Goal: Check status: Check status

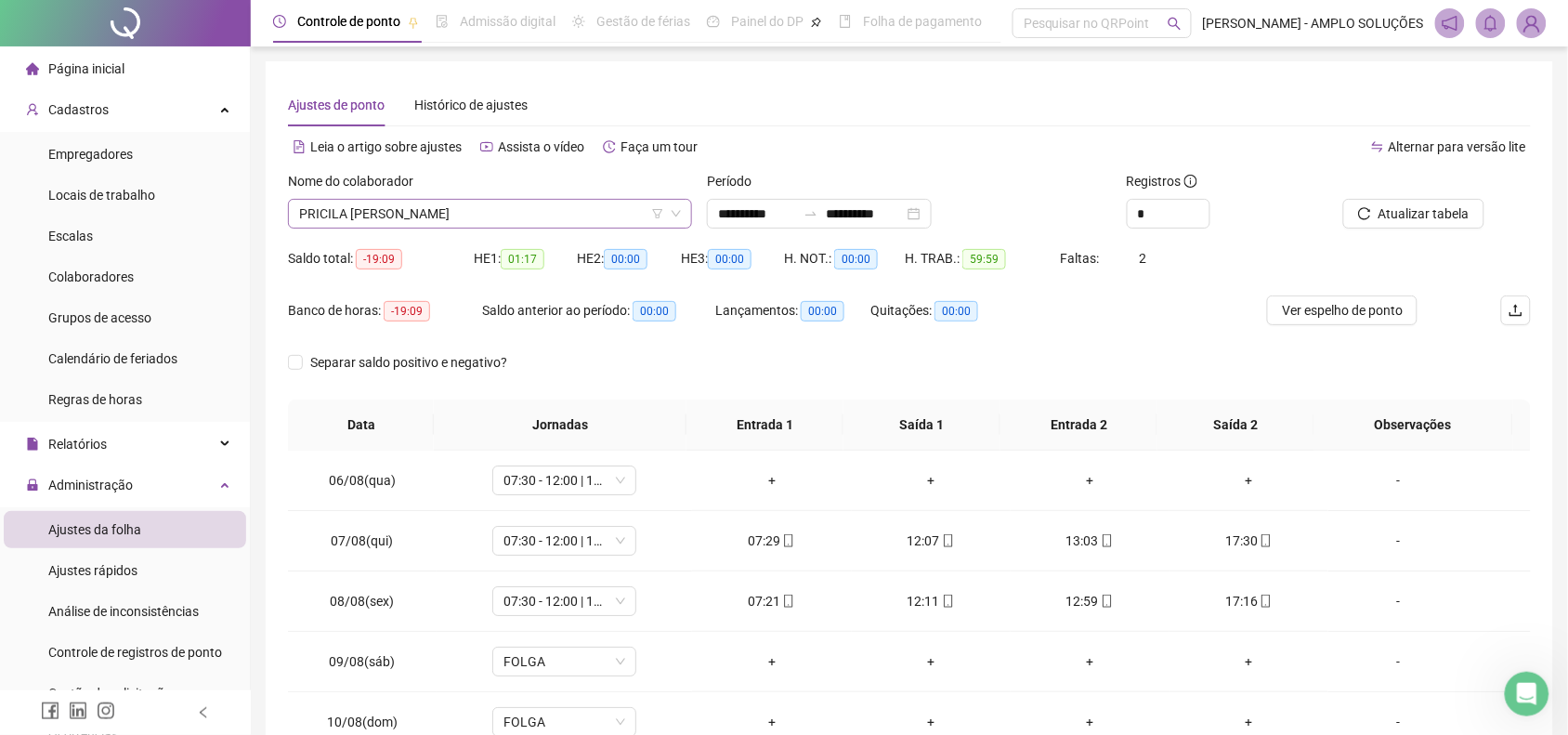
click at [397, 206] on span "PRICILA [PERSON_NAME]" at bounding box center [490, 213] width 382 height 28
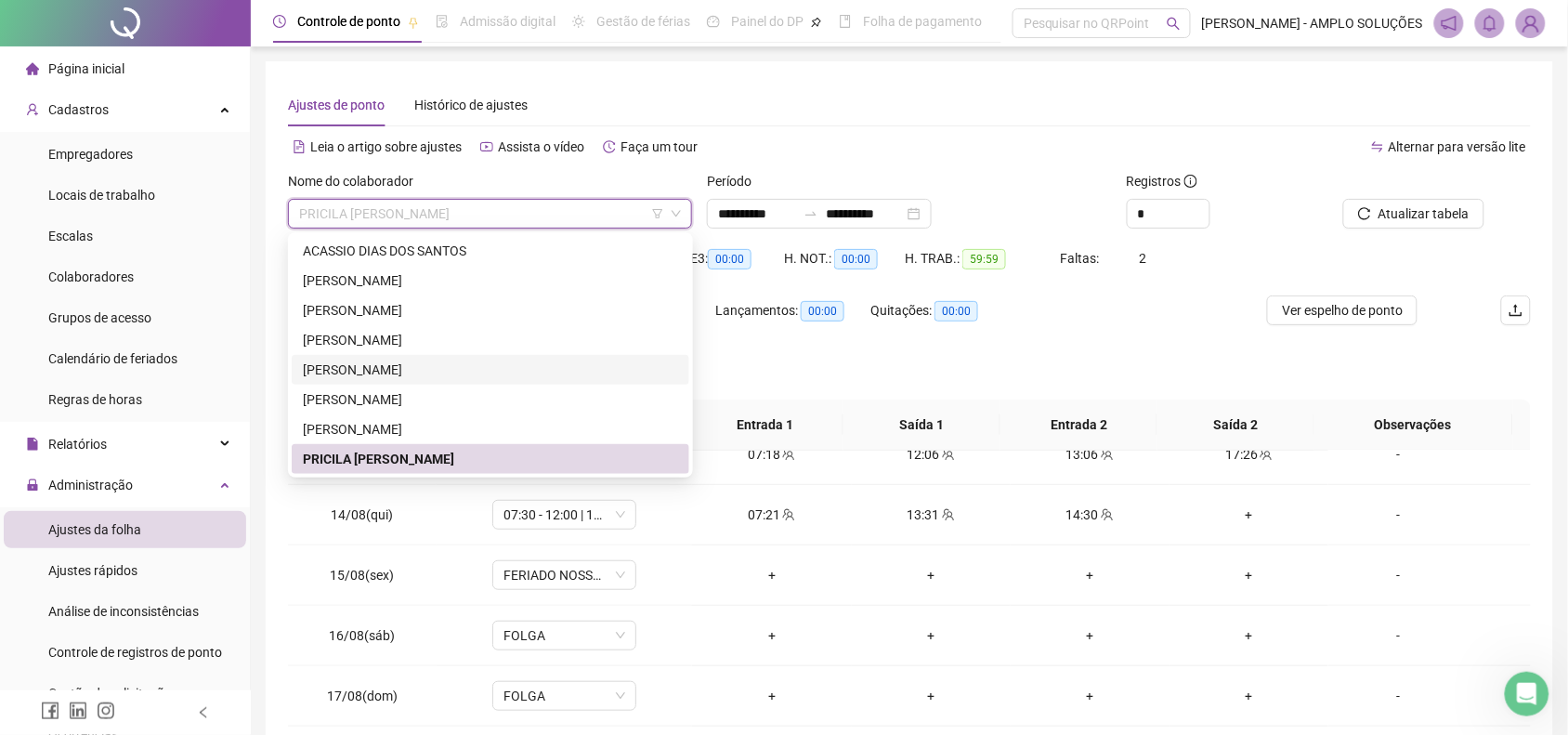
click at [439, 373] on div "[PERSON_NAME]" at bounding box center [490, 369] width 375 height 20
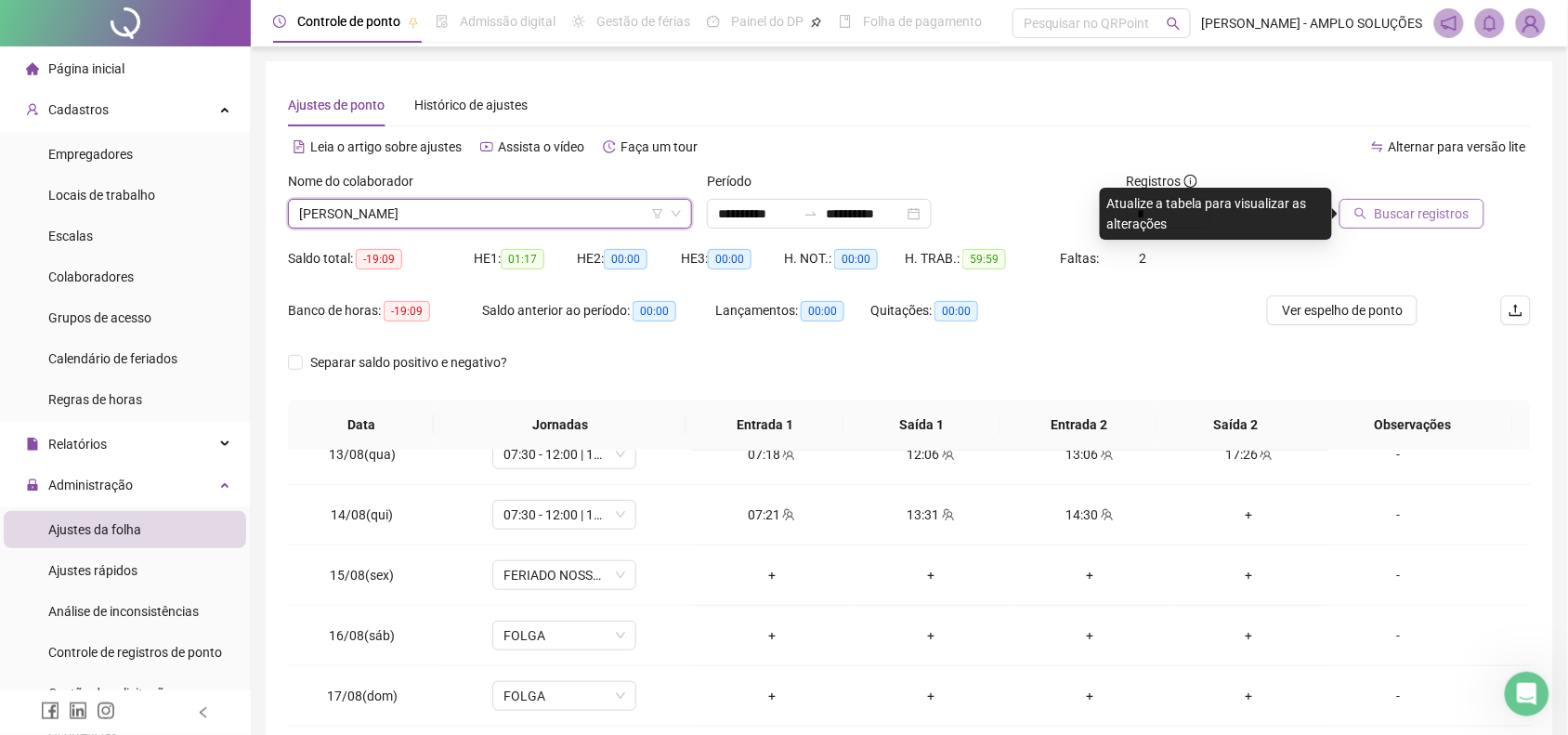
click at [1413, 199] on button "Buscar registros" at bounding box center [1412, 213] width 145 height 30
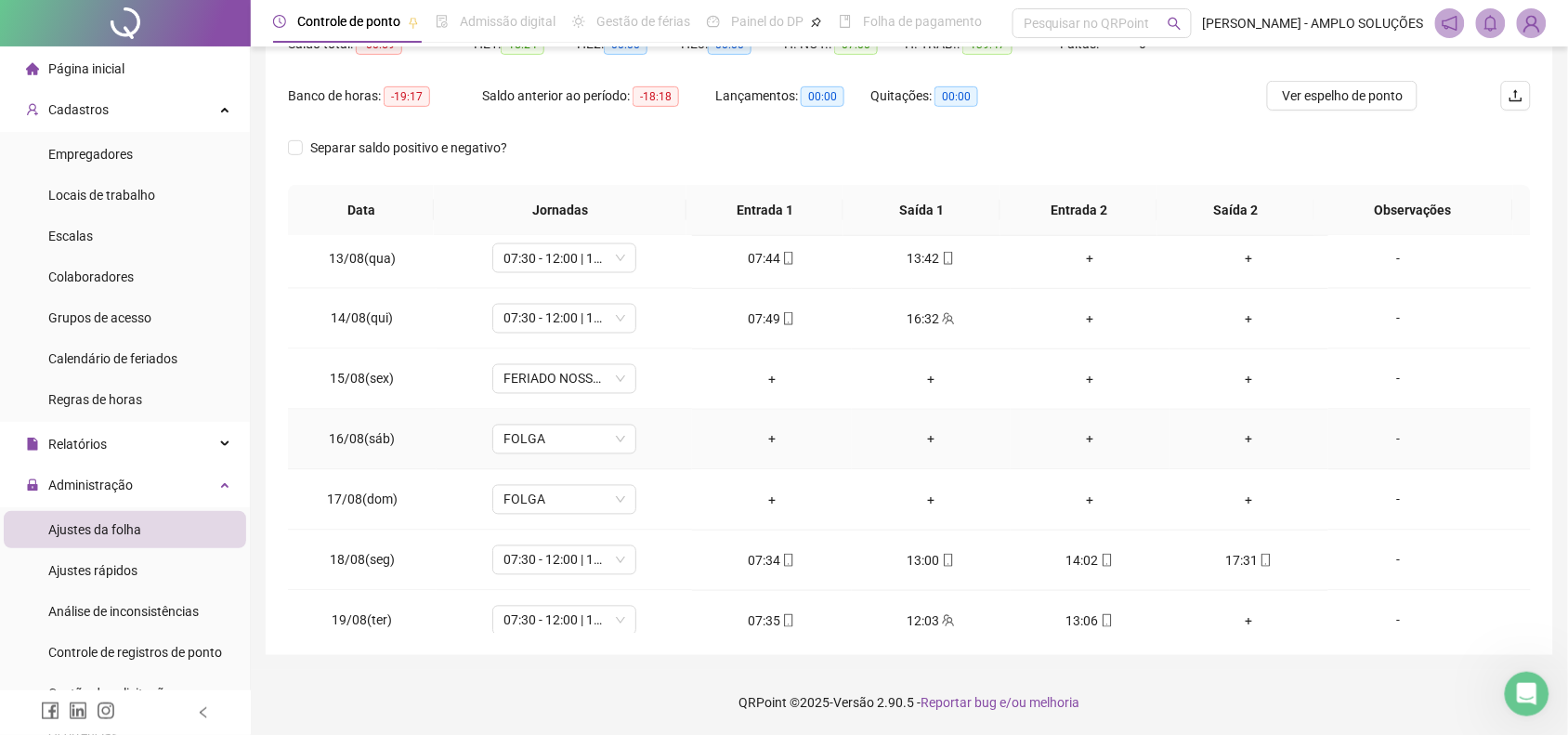
scroll to position [995, 0]
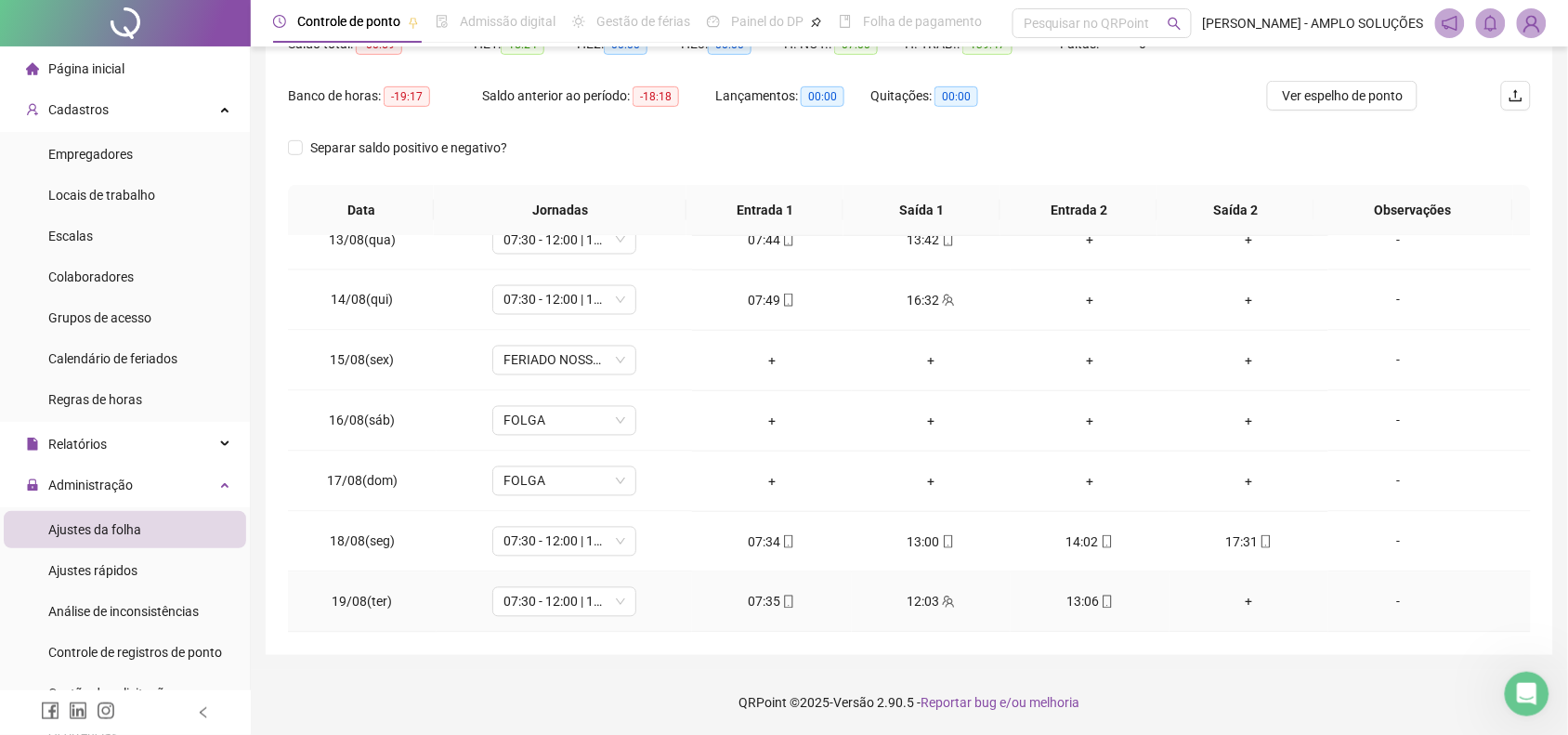
click at [1101, 604] on icon "mobile" at bounding box center [1106, 601] width 13 height 13
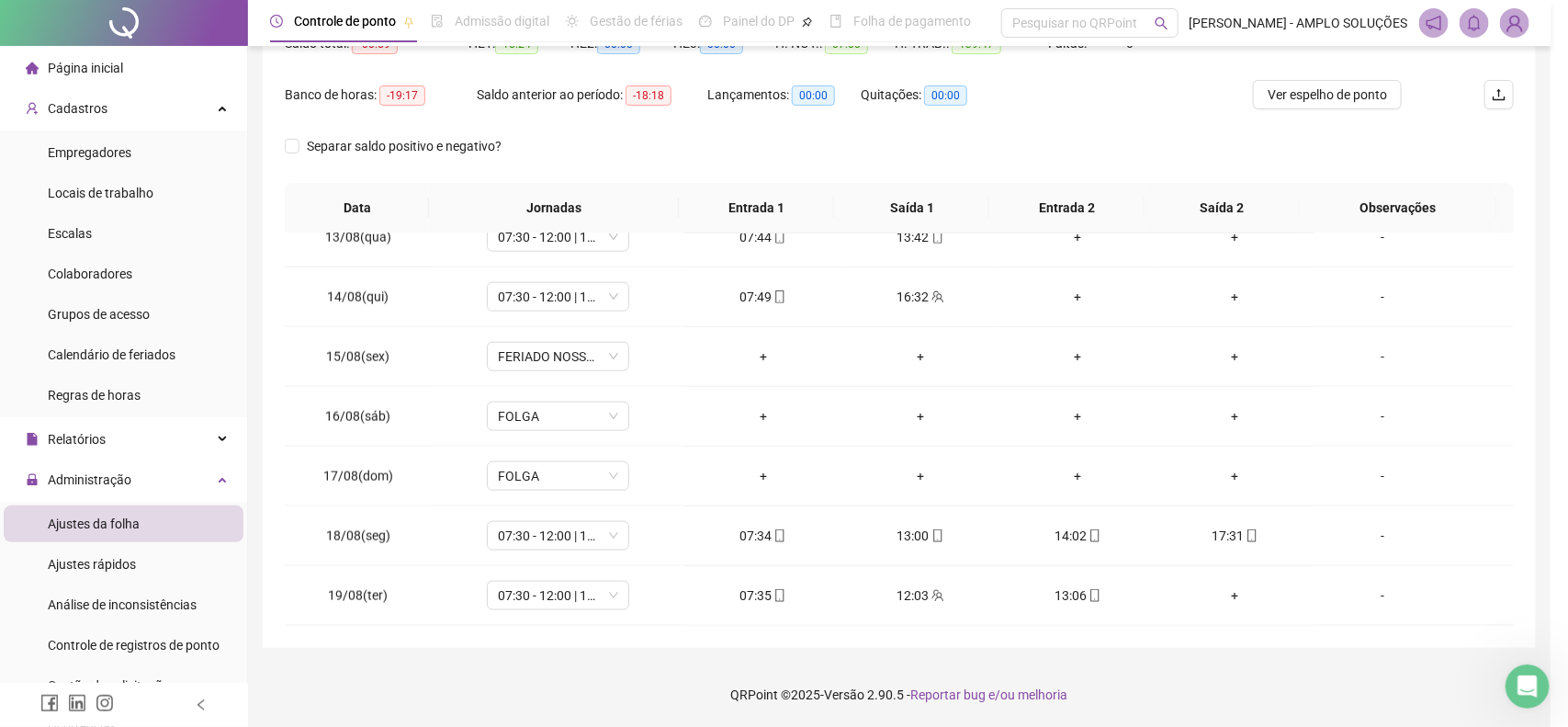
type input "**********"
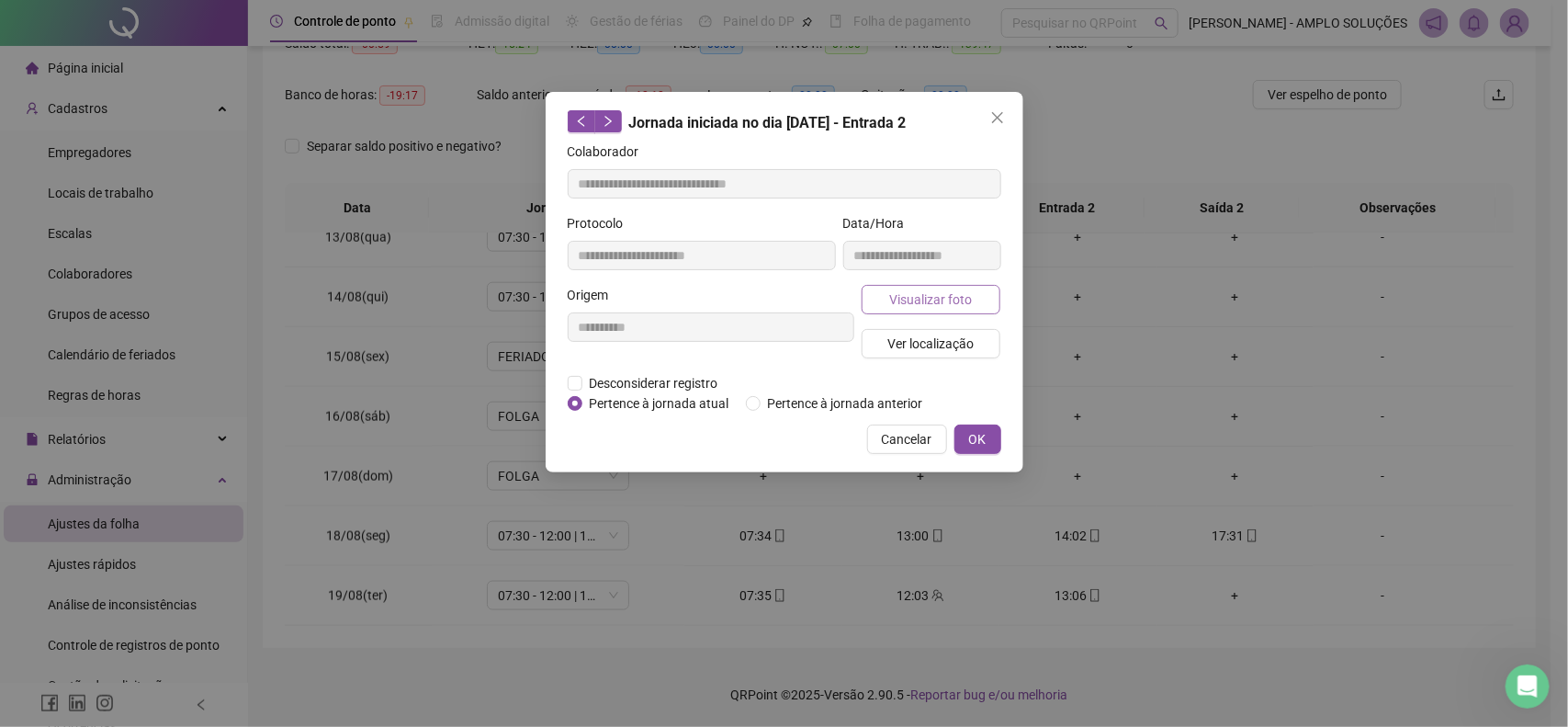
click at [948, 292] on span "Visualizar foto" at bounding box center [930, 299] width 83 height 20
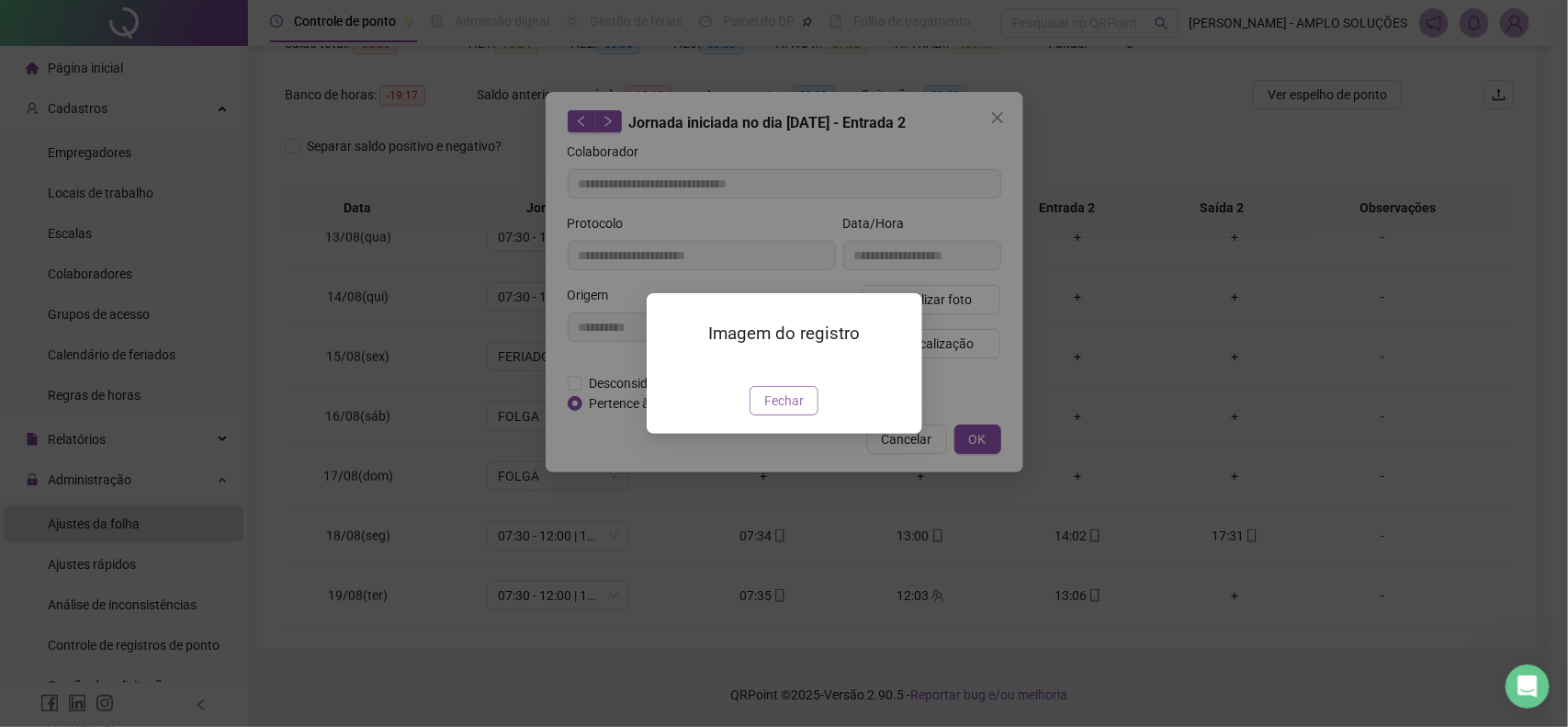
click at [795, 411] on span "Fechar" at bounding box center [783, 400] width 39 height 20
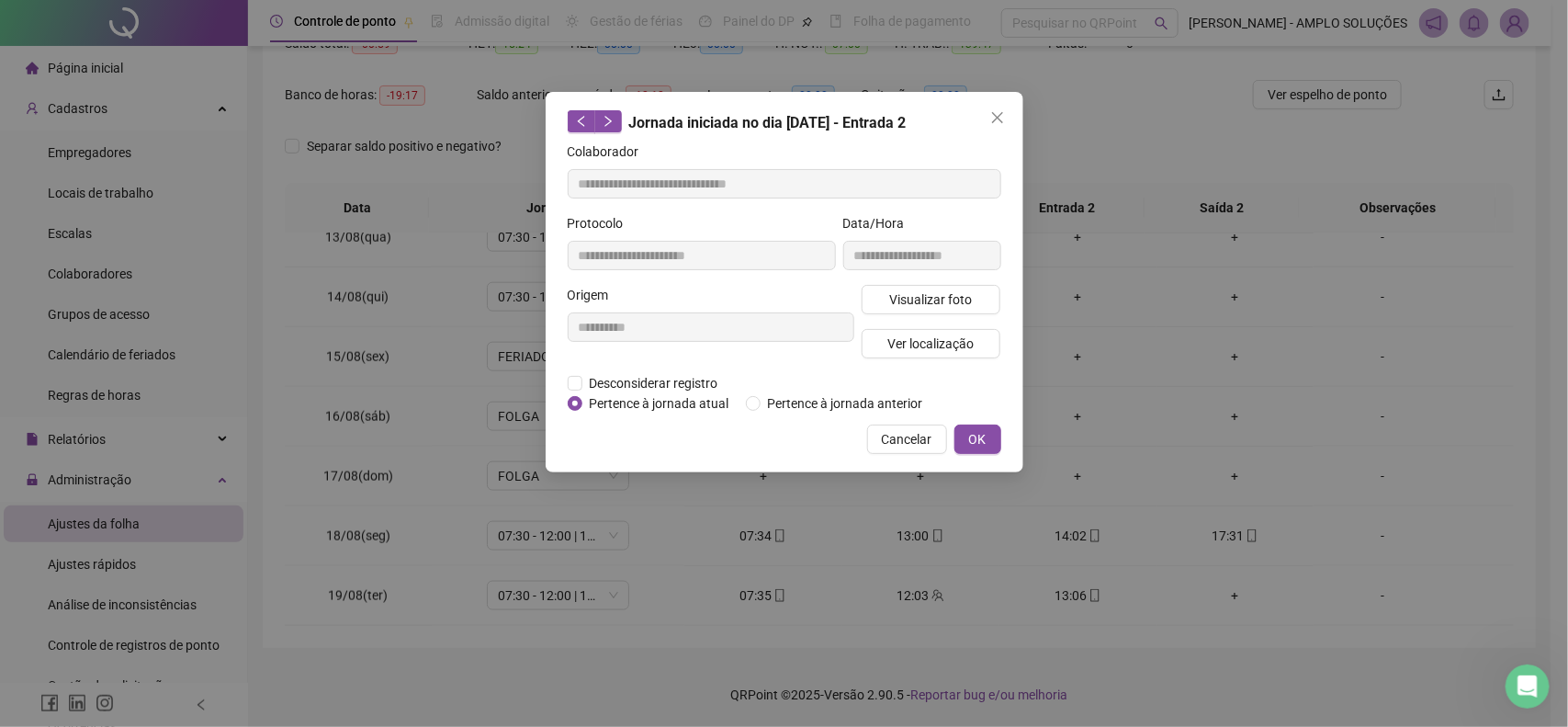
click at [915, 455] on div "**********" at bounding box center [784, 281] width 477 height 380
click at [912, 438] on span "Cancelar" at bounding box center [906, 438] width 50 height 20
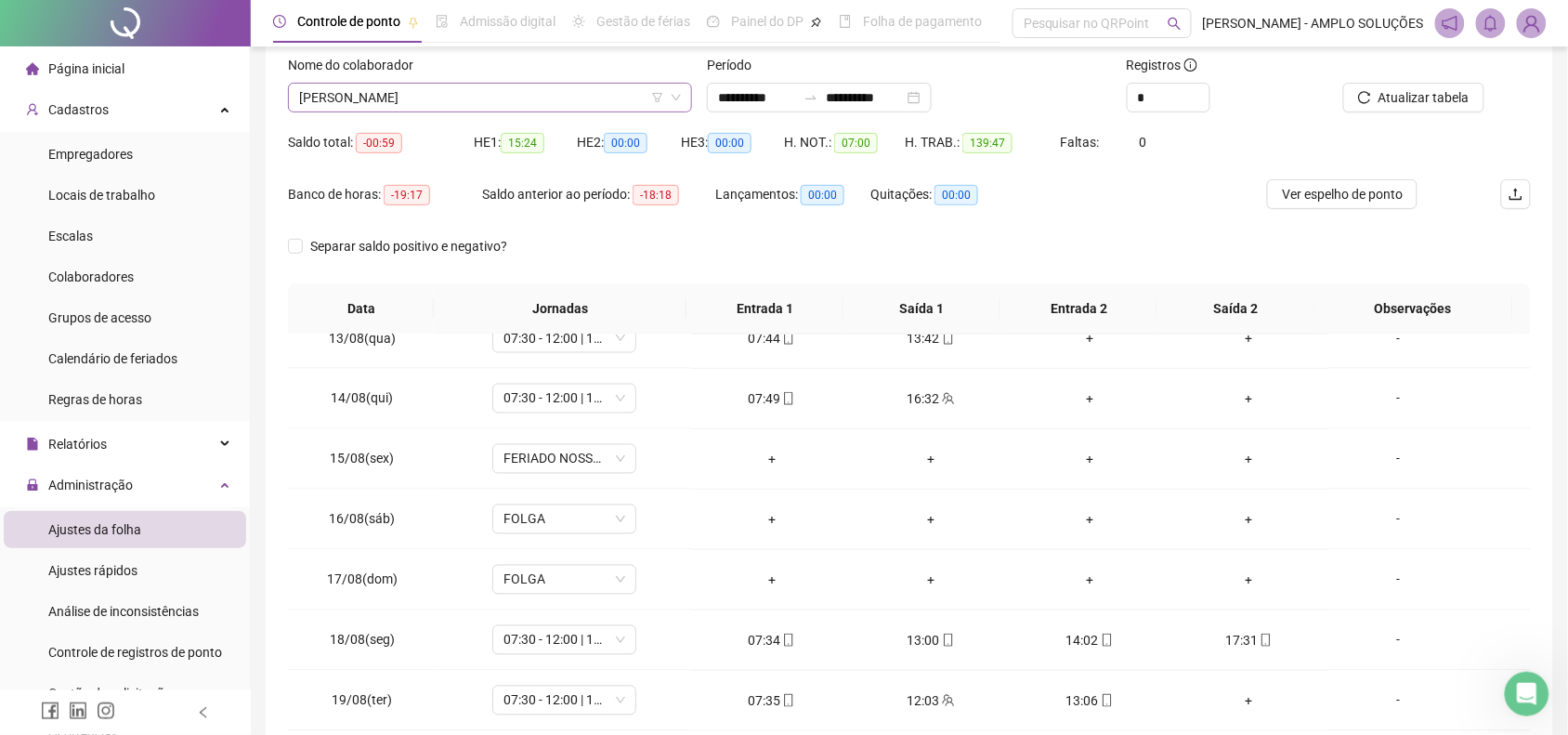
scroll to position [0, 0]
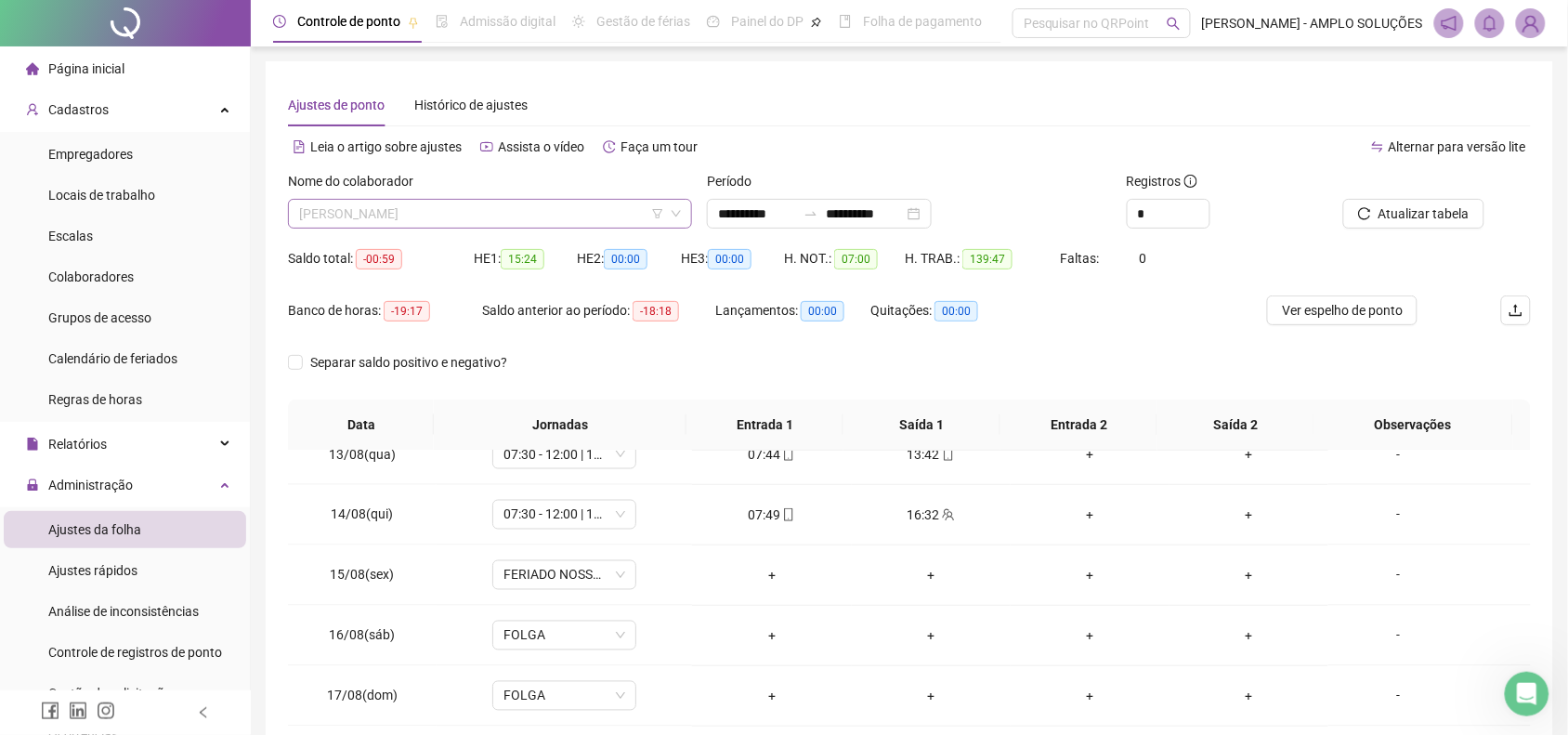
click at [474, 219] on span "[PERSON_NAME]" at bounding box center [490, 213] width 382 height 28
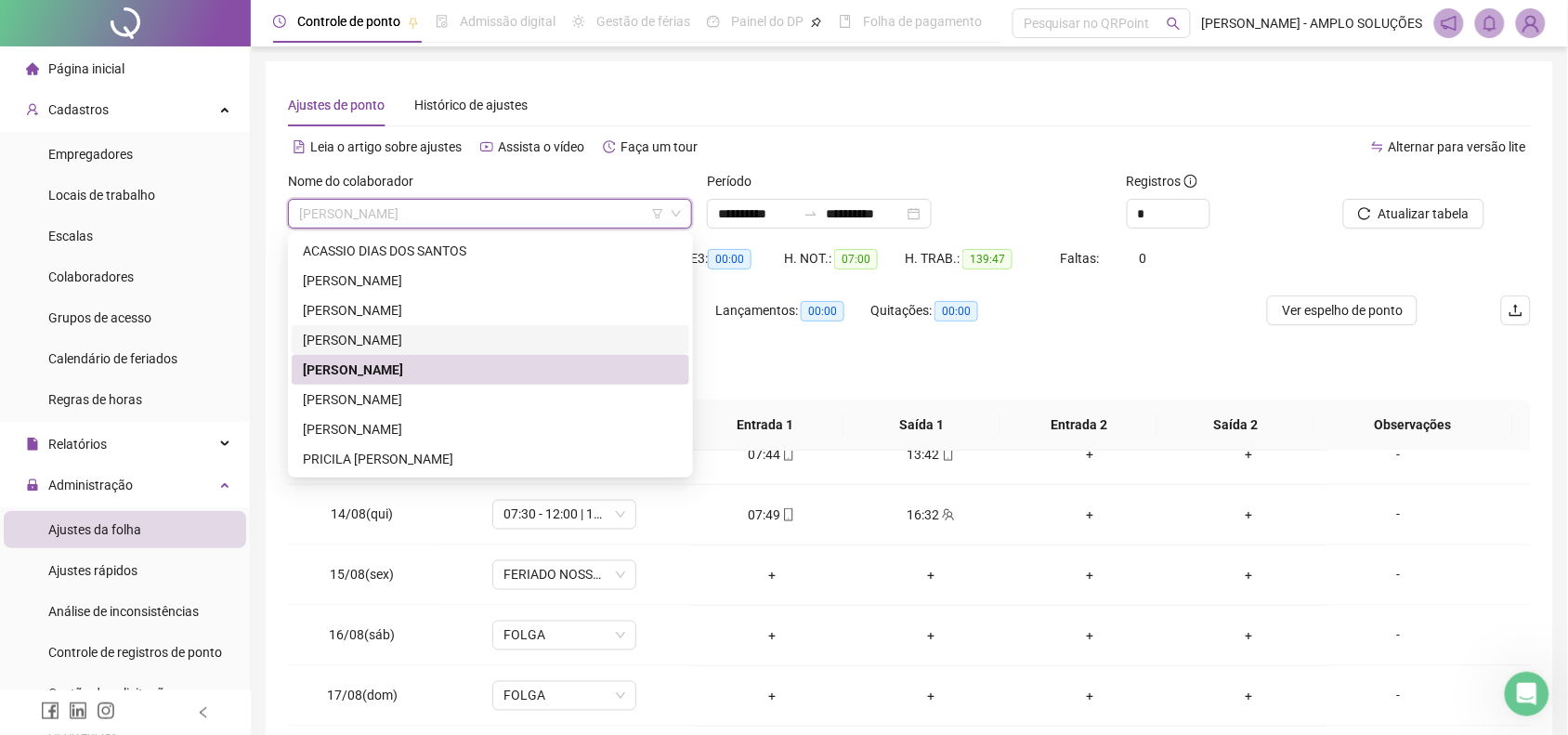
click at [448, 346] on div "[PERSON_NAME]" at bounding box center [490, 339] width 375 height 20
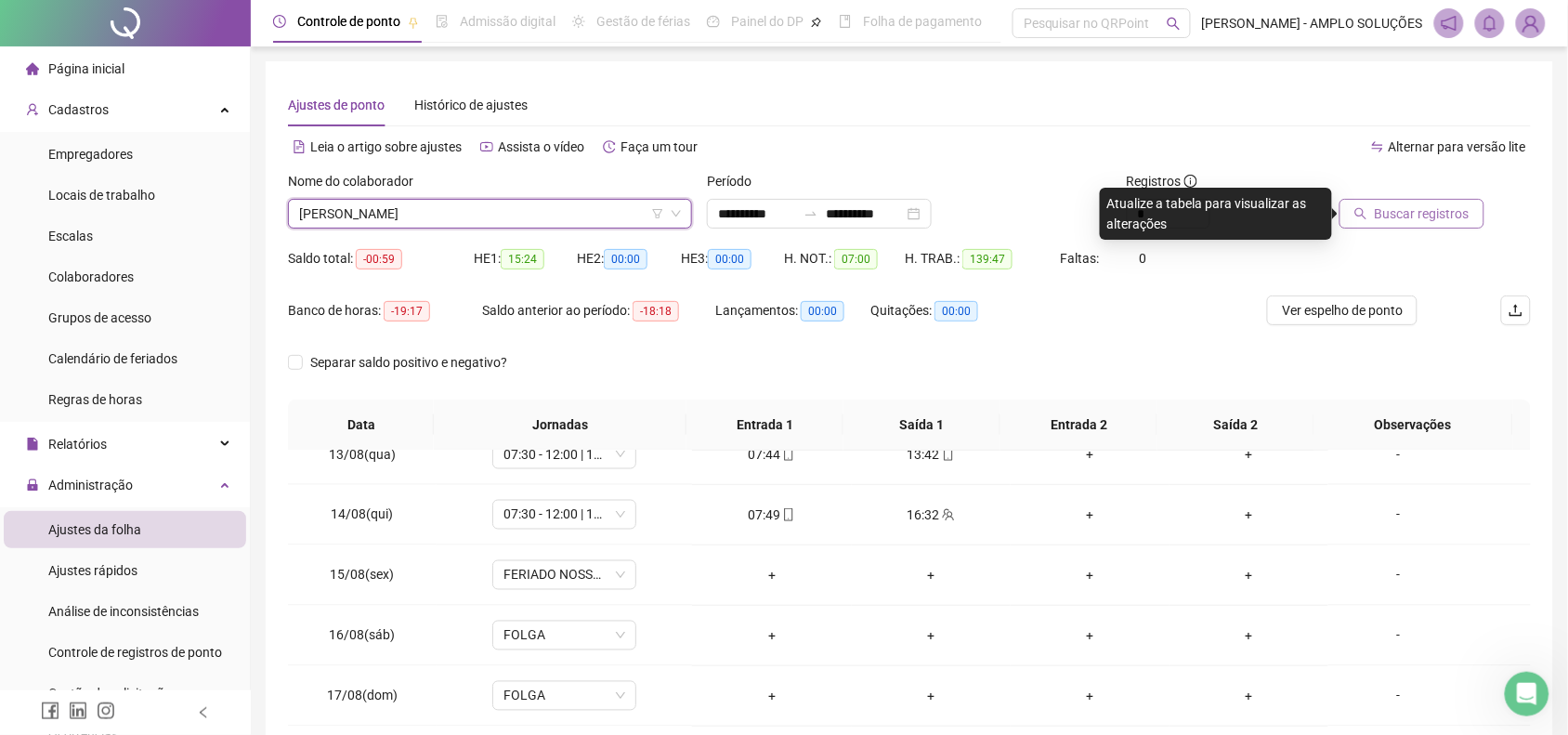
click at [1431, 210] on span "Buscar registros" at bounding box center [1422, 213] width 94 height 20
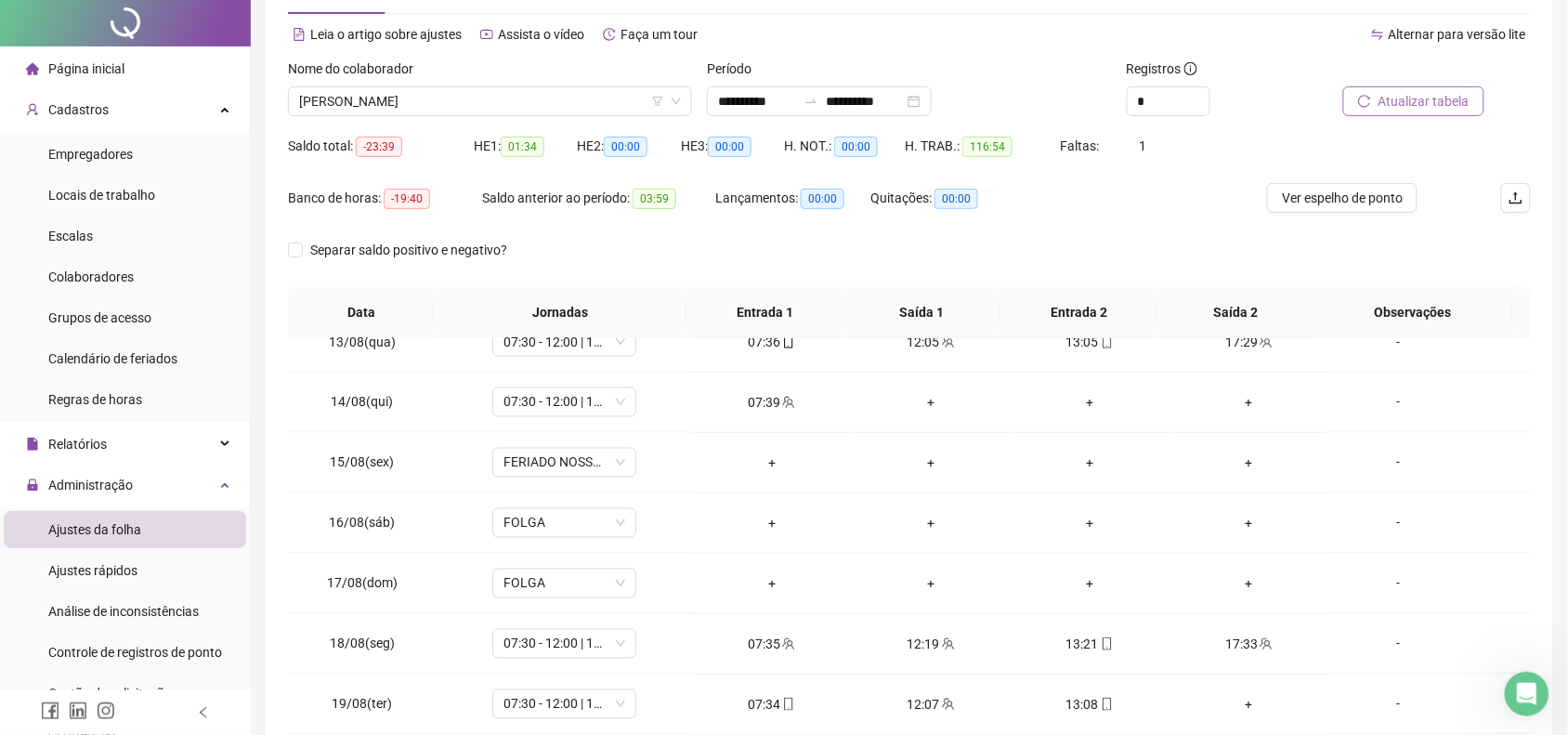
scroll to position [215, 0]
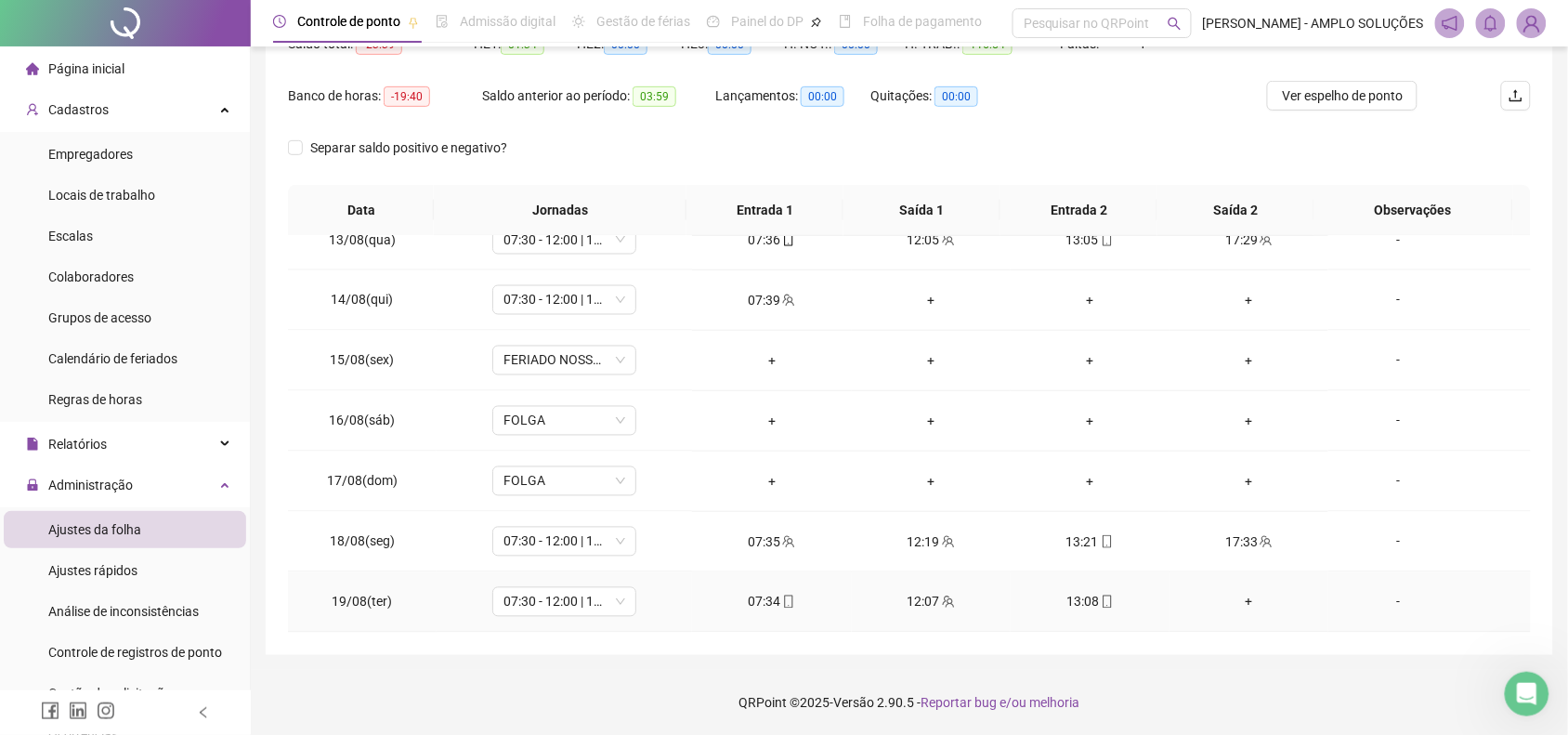
click at [1101, 606] on icon "mobile" at bounding box center [1106, 601] width 13 height 13
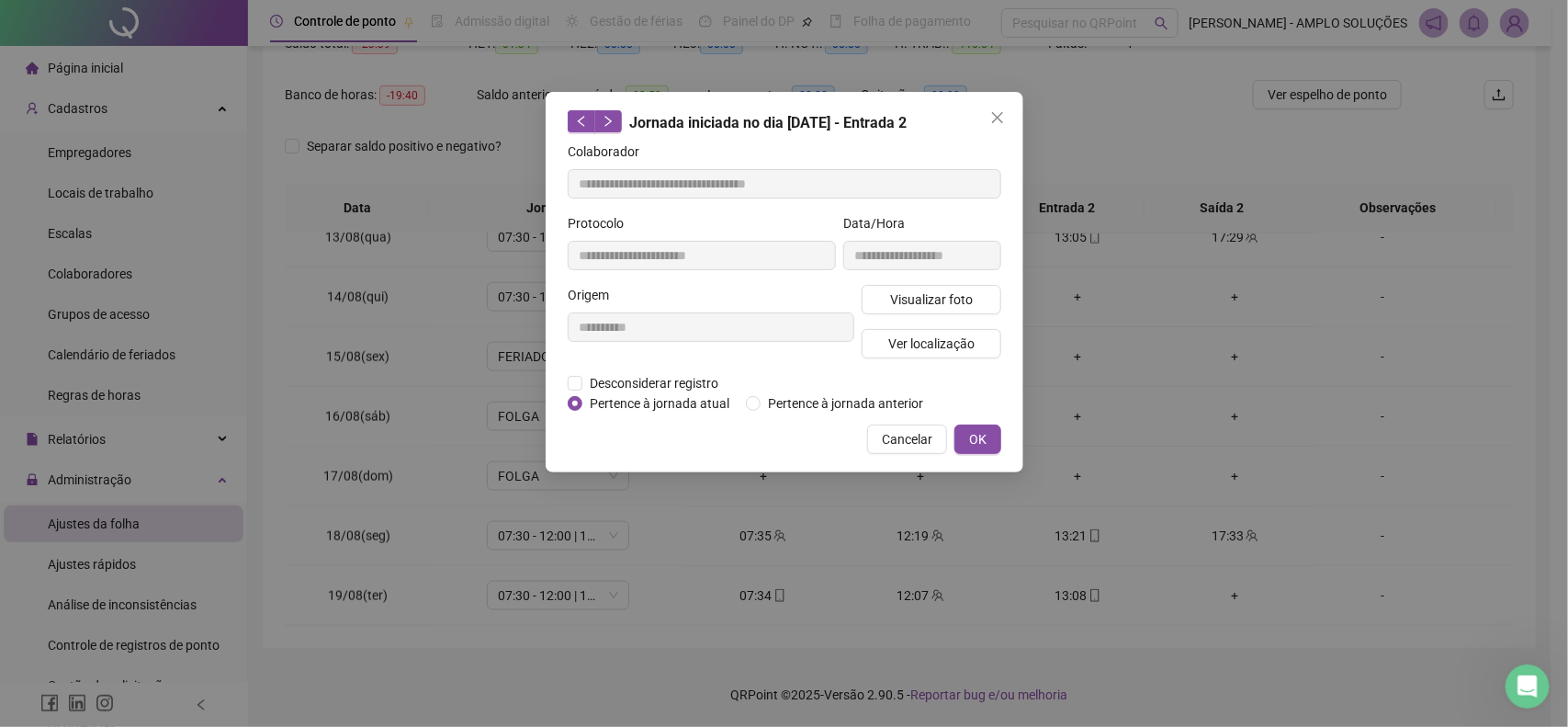
type input "**********"
click at [953, 291] on span "Visualizar foto" at bounding box center [930, 299] width 83 height 20
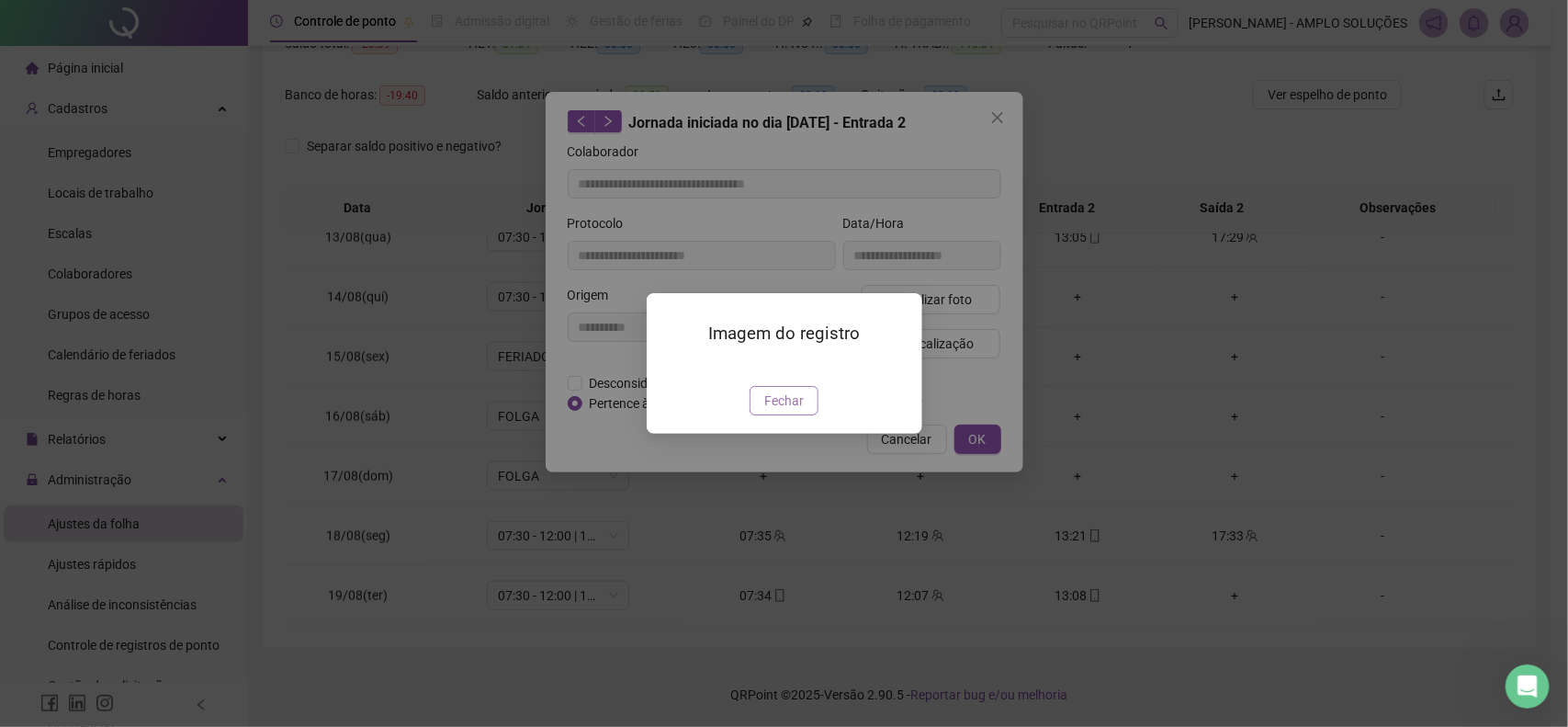
click at [774, 411] on span "Fechar" at bounding box center [783, 400] width 39 height 20
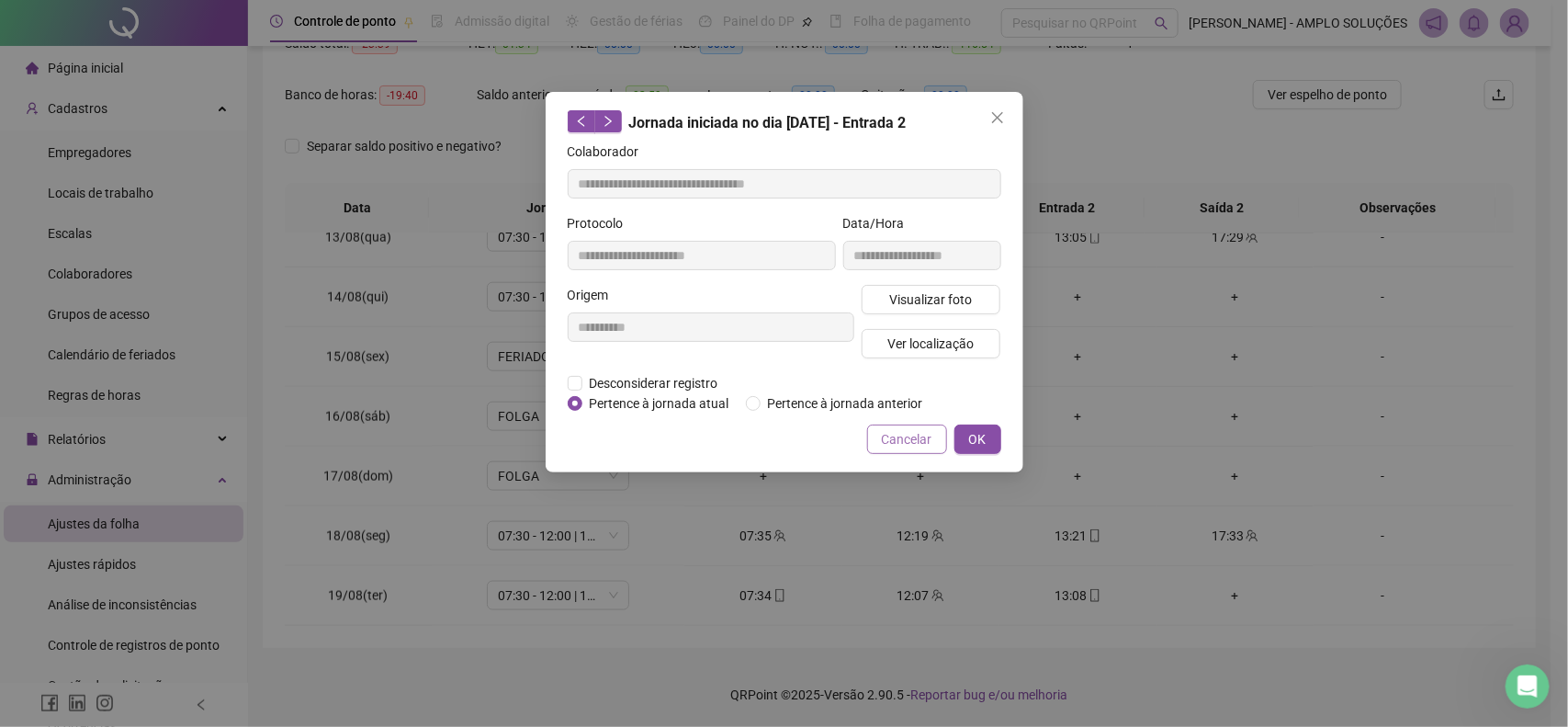
click at [903, 432] on span "Cancelar" at bounding box center [906, 438] width 50 height 20
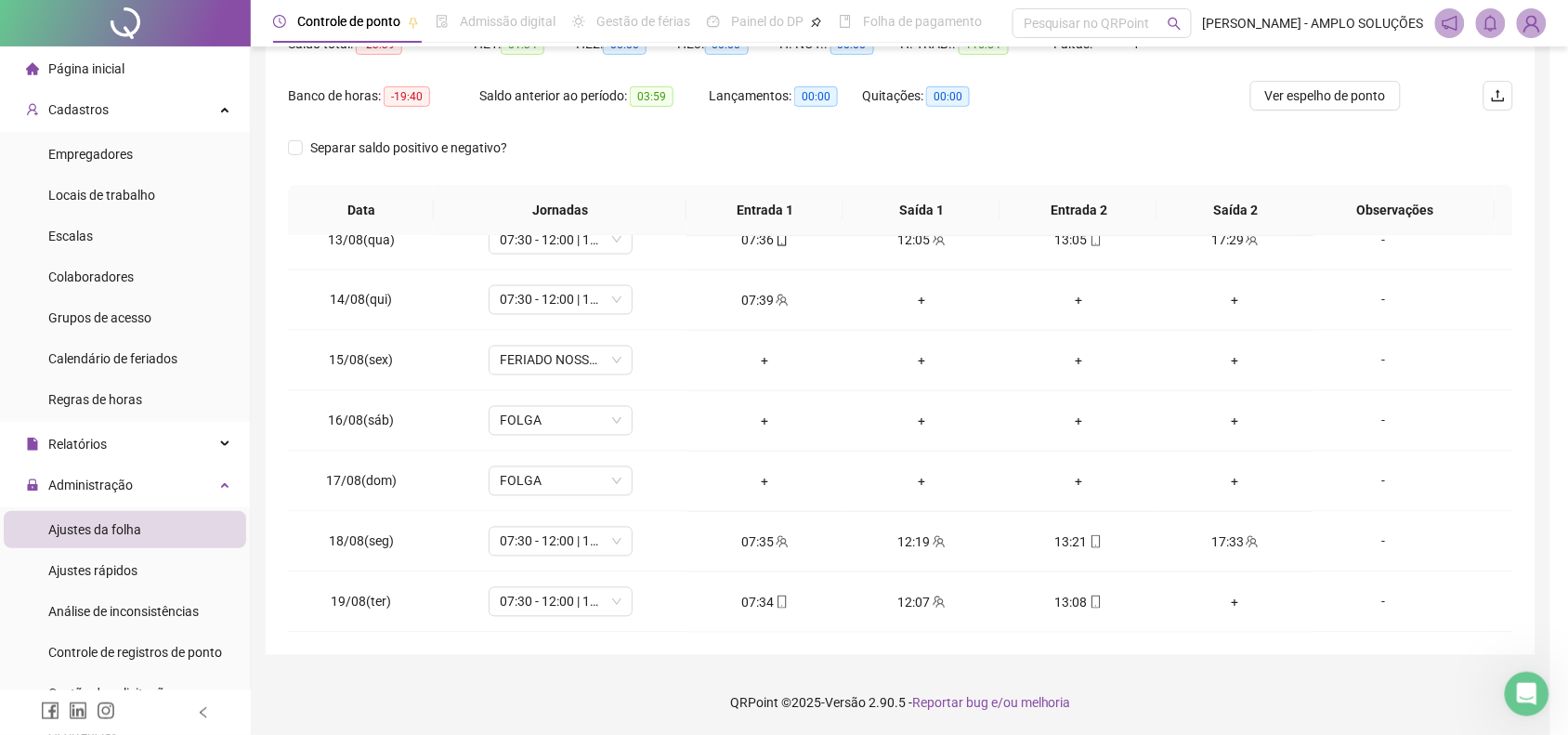
click at [939, 597] on icon "team" at bounding box center [940, 601] width 13 height 13
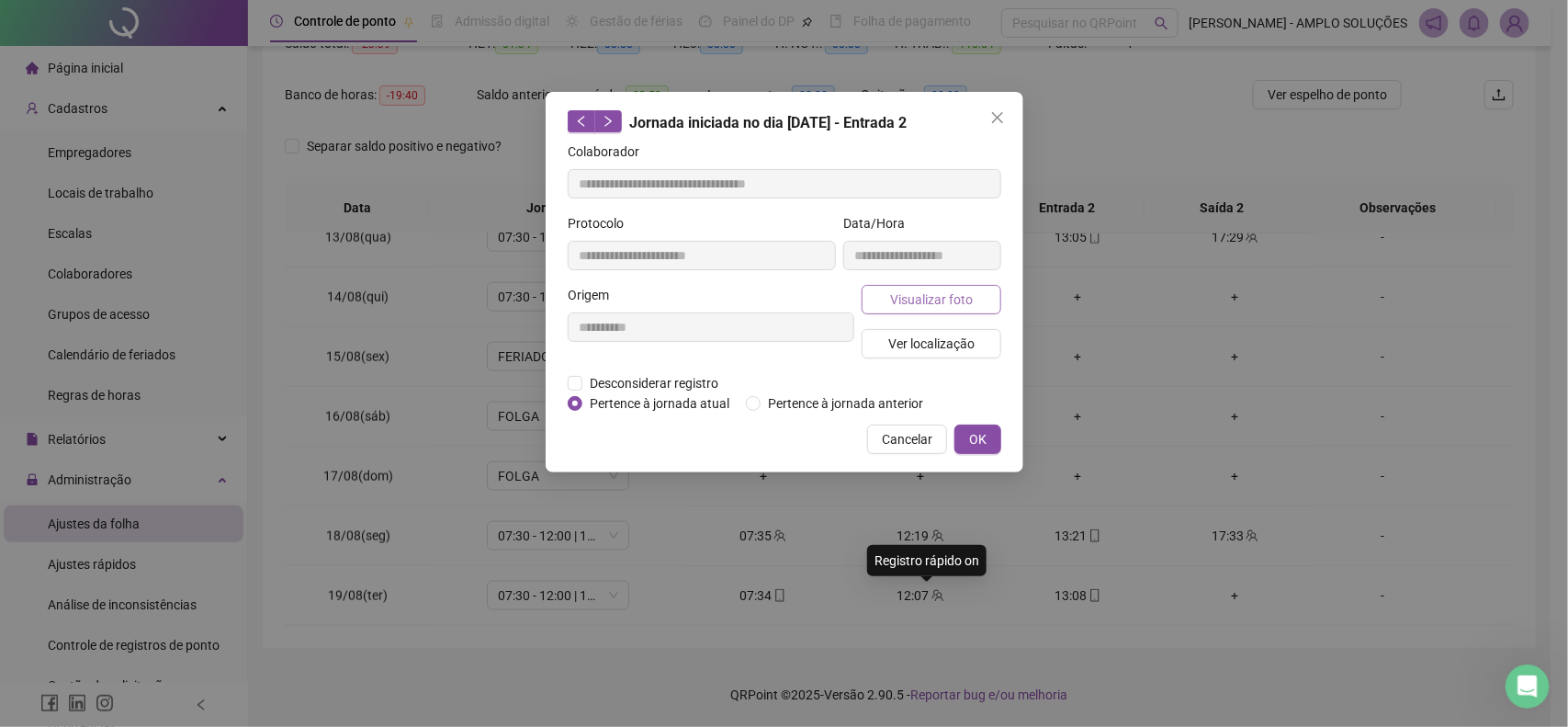
type input "**********"
click at [960, 272] on div "**********" at bounding box center [922, 249] width 166 height 71
click at [949, 291] on span "Visualizar foto" at bounding box center [930, 299] width 83 height 20
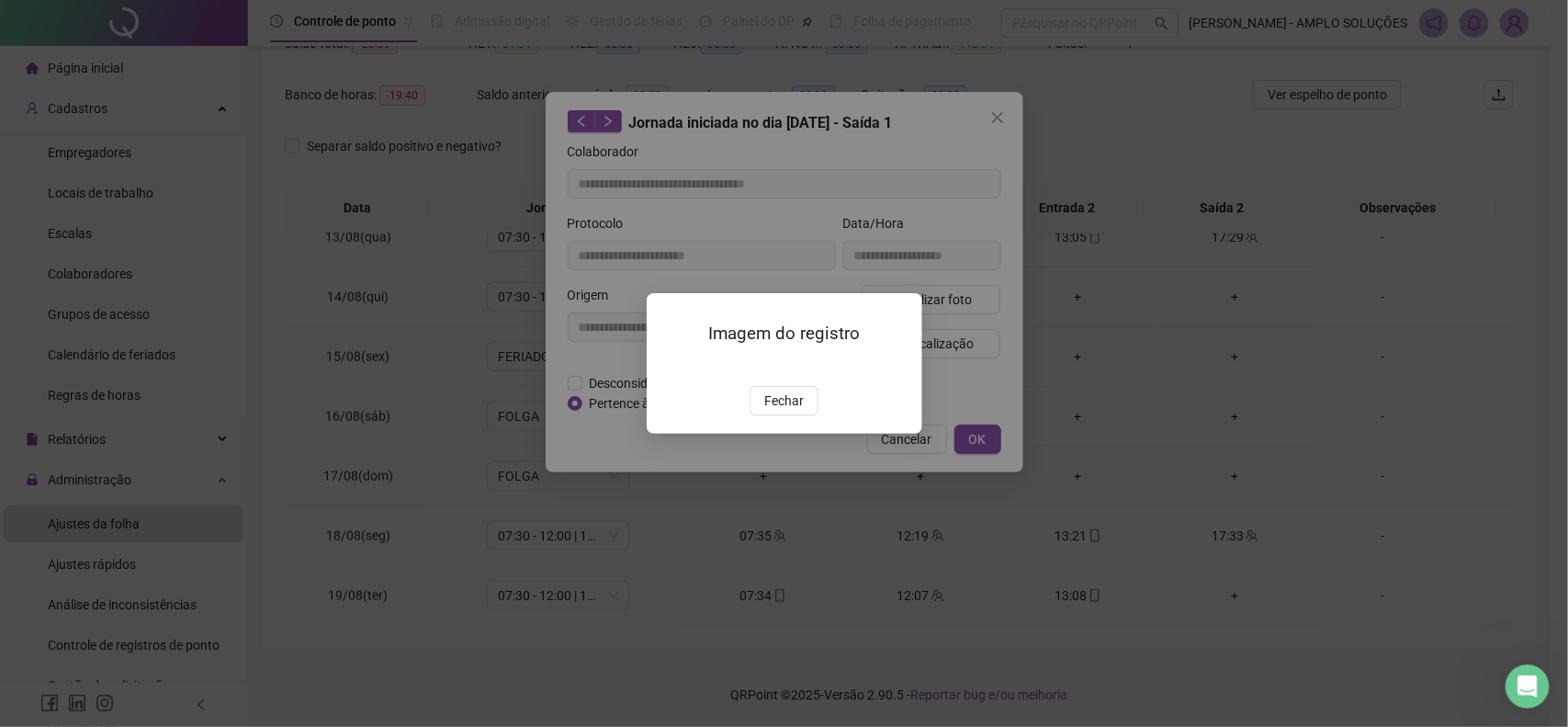
click at [669, 367] on img at bounding box center [669, 367] width 0 height 0
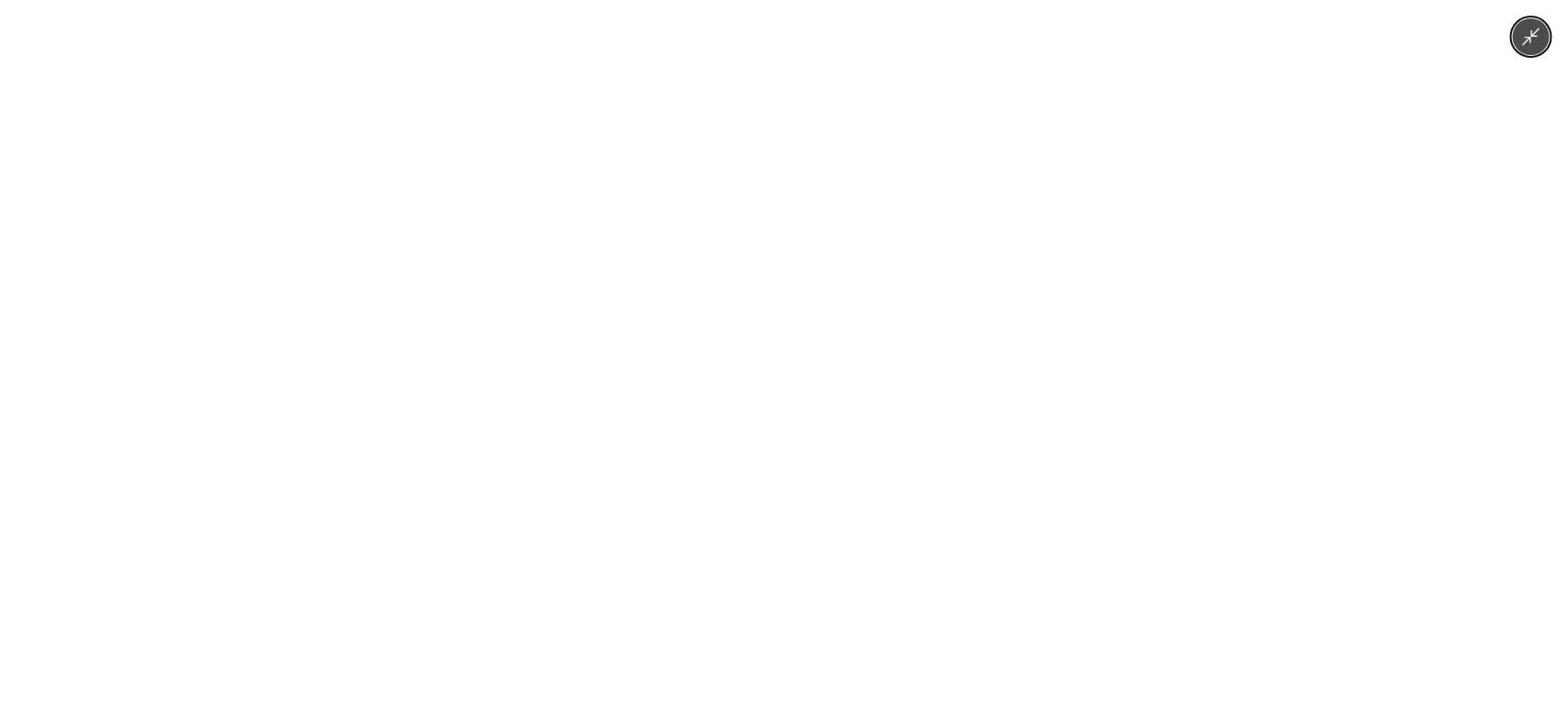
click at [221, 379] on div at bounding box center [784, 363] width 1568 height 727
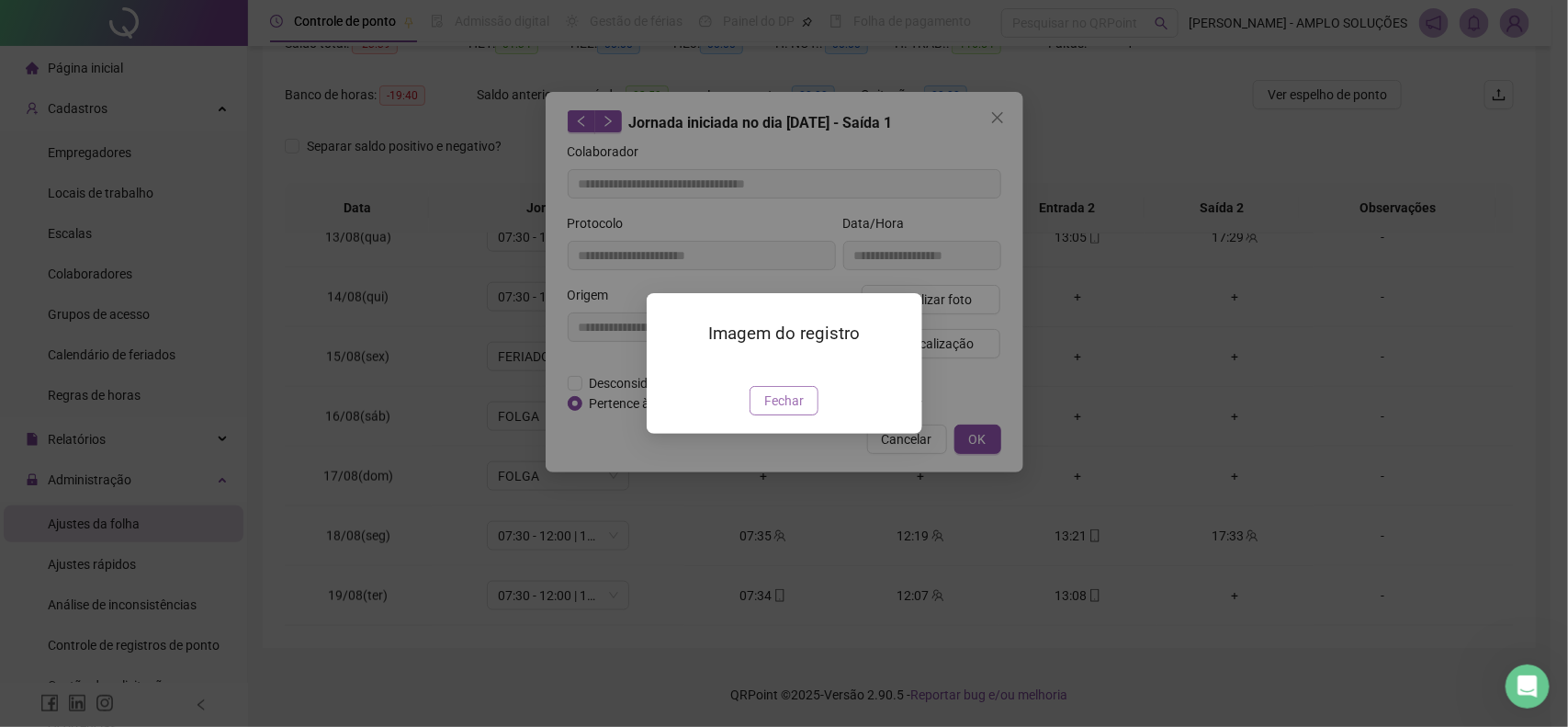
click at [768, 411] on span "Fechar" at bounding box center [783, 400] width 39 height 20
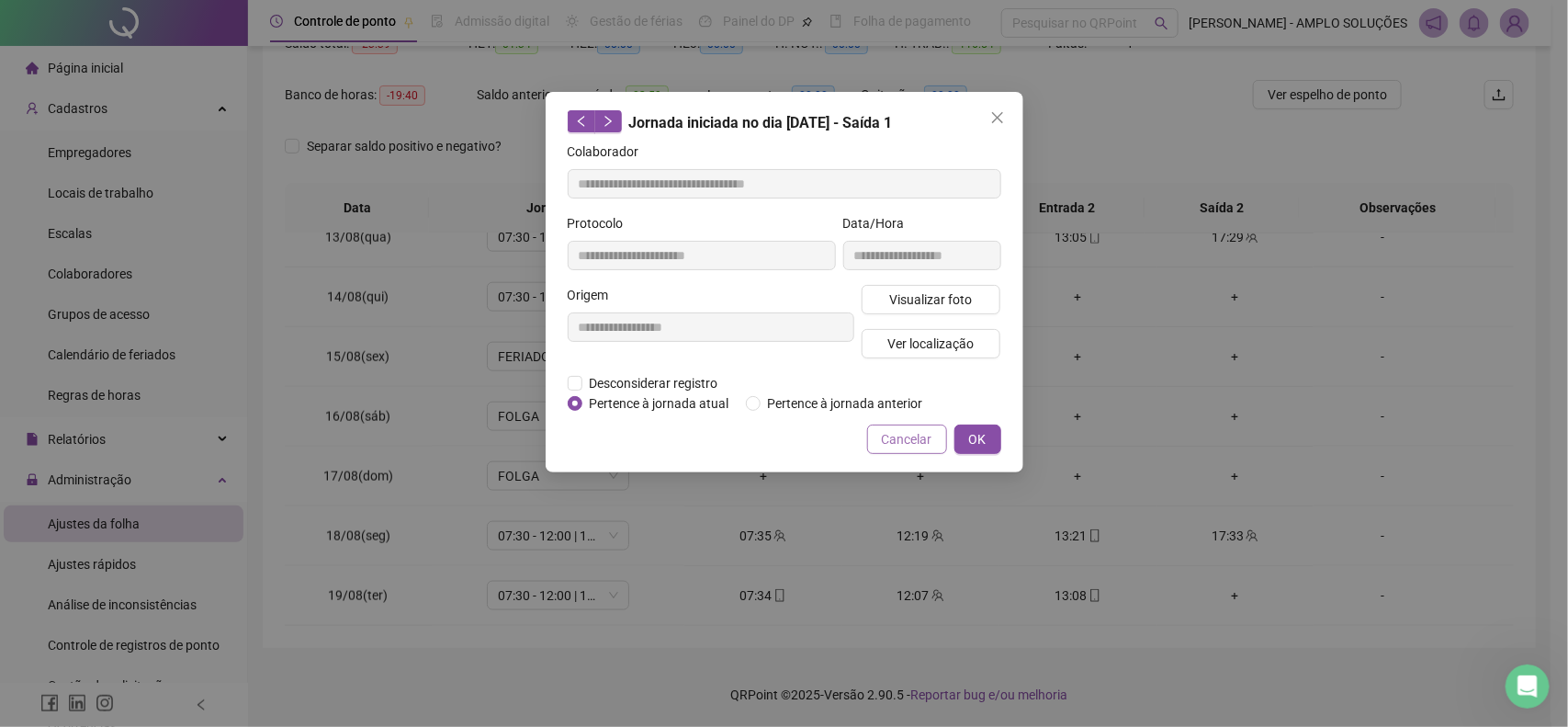
click at [880, 443] on button "Cancelar" at bounding box center [907, 438] width 80 height 30
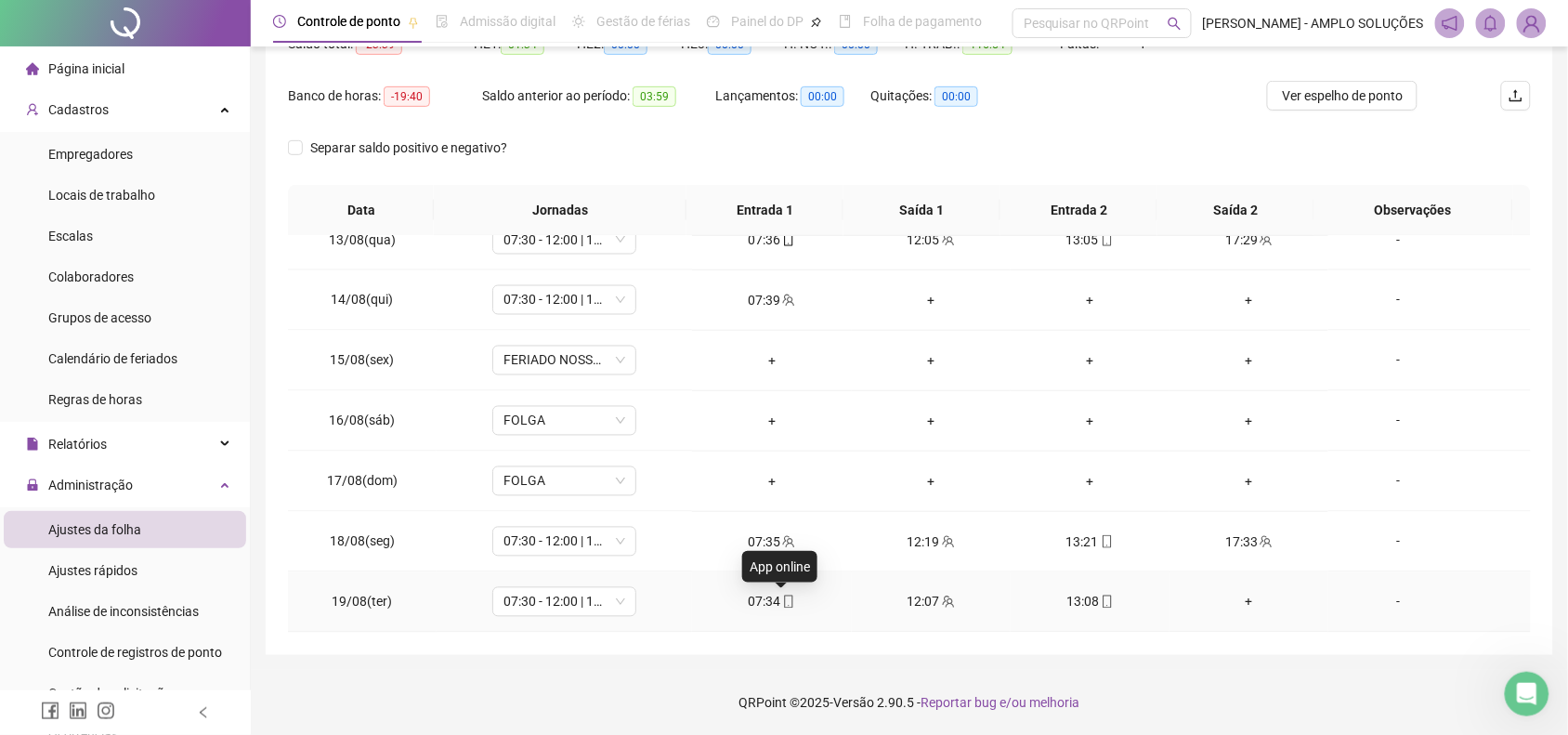
click at [785, 602] on icon "mobile" at bounding box center [789, 601] width 9 height 13
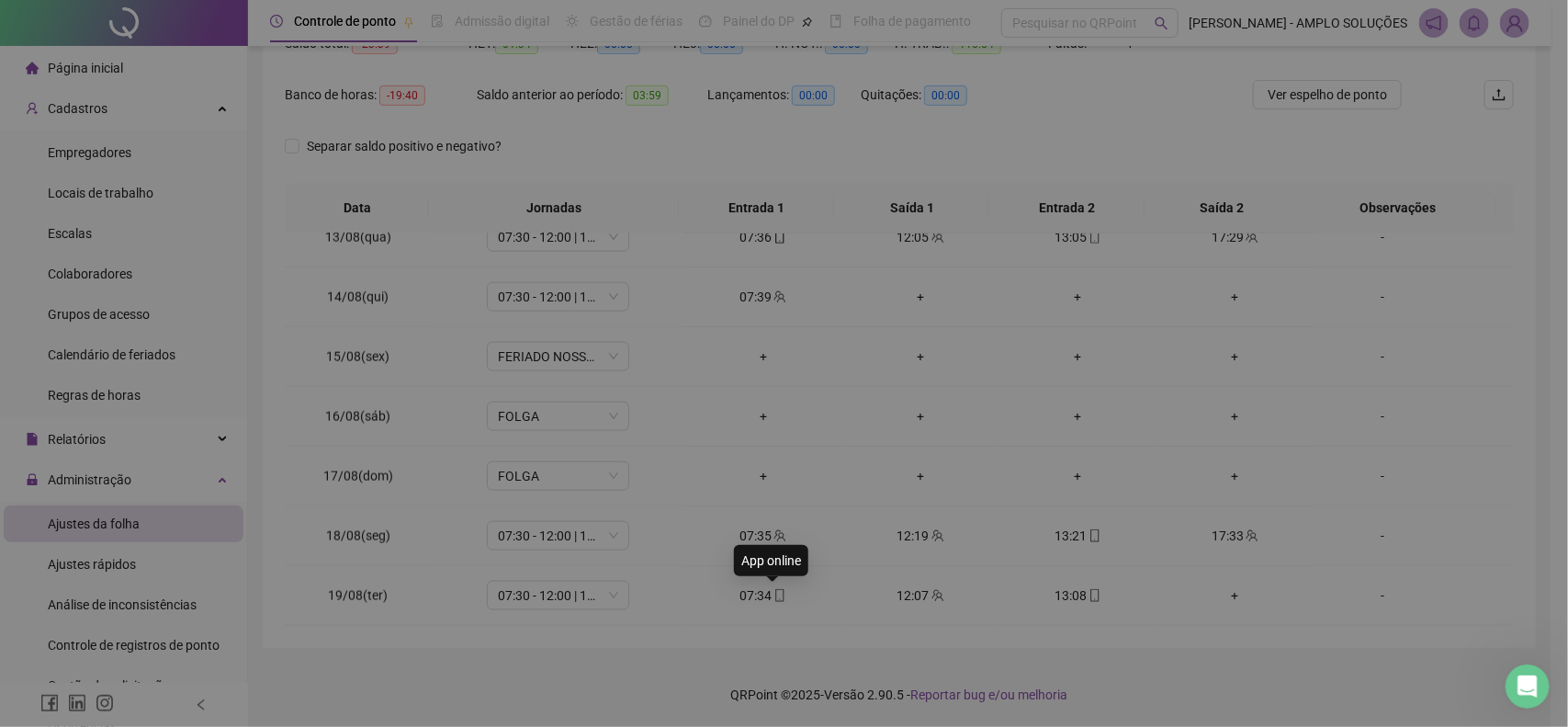
type input "**********"
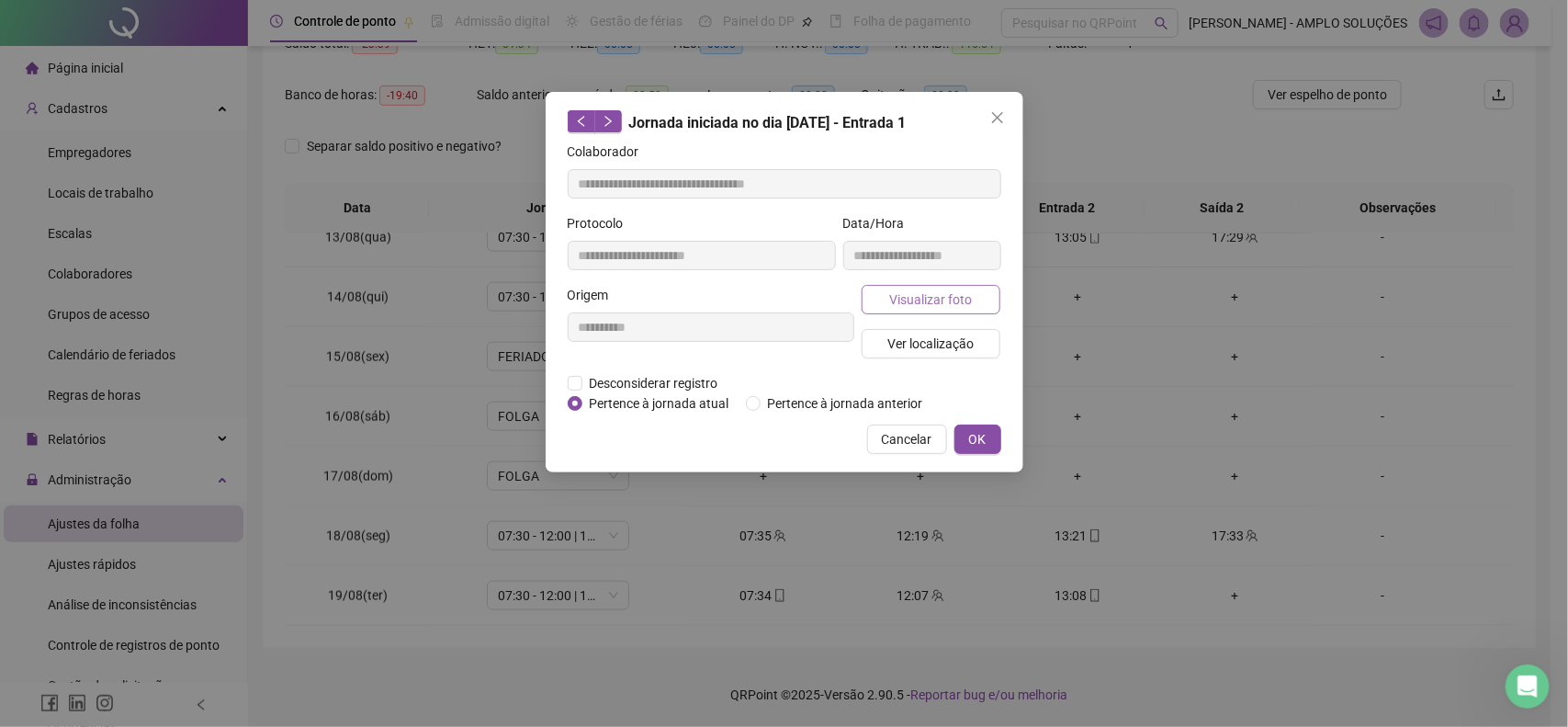
click at [923, 300] on span "Visualizar foto" at bounding box center [930, 299] width 83 height 20
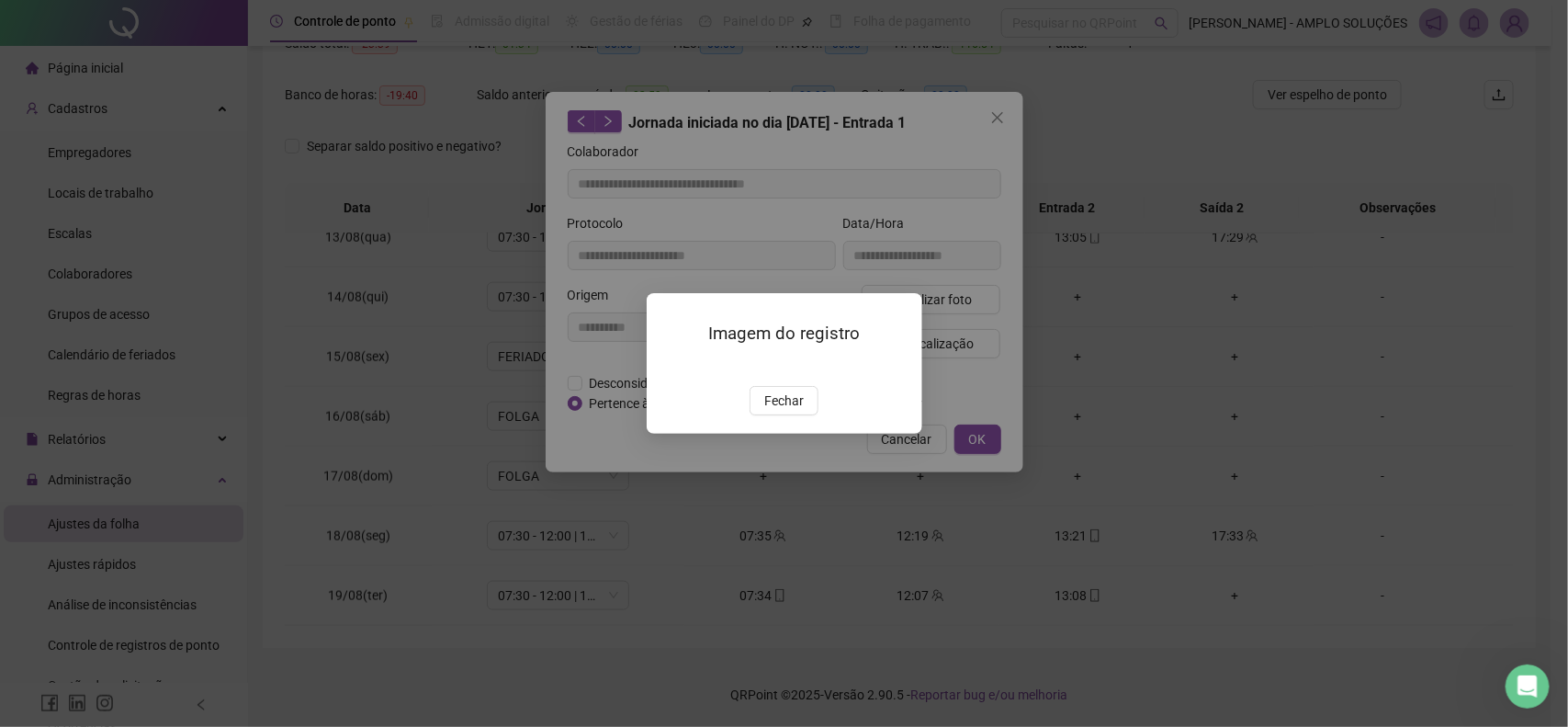
click at [1015, 246] on div "Imagem do registro Fechar" at bounding box center [784, 363] width 1568 height 727
click at [791, 411] on span "Fechar" at bounding box center [783, 400] width 39 height 20
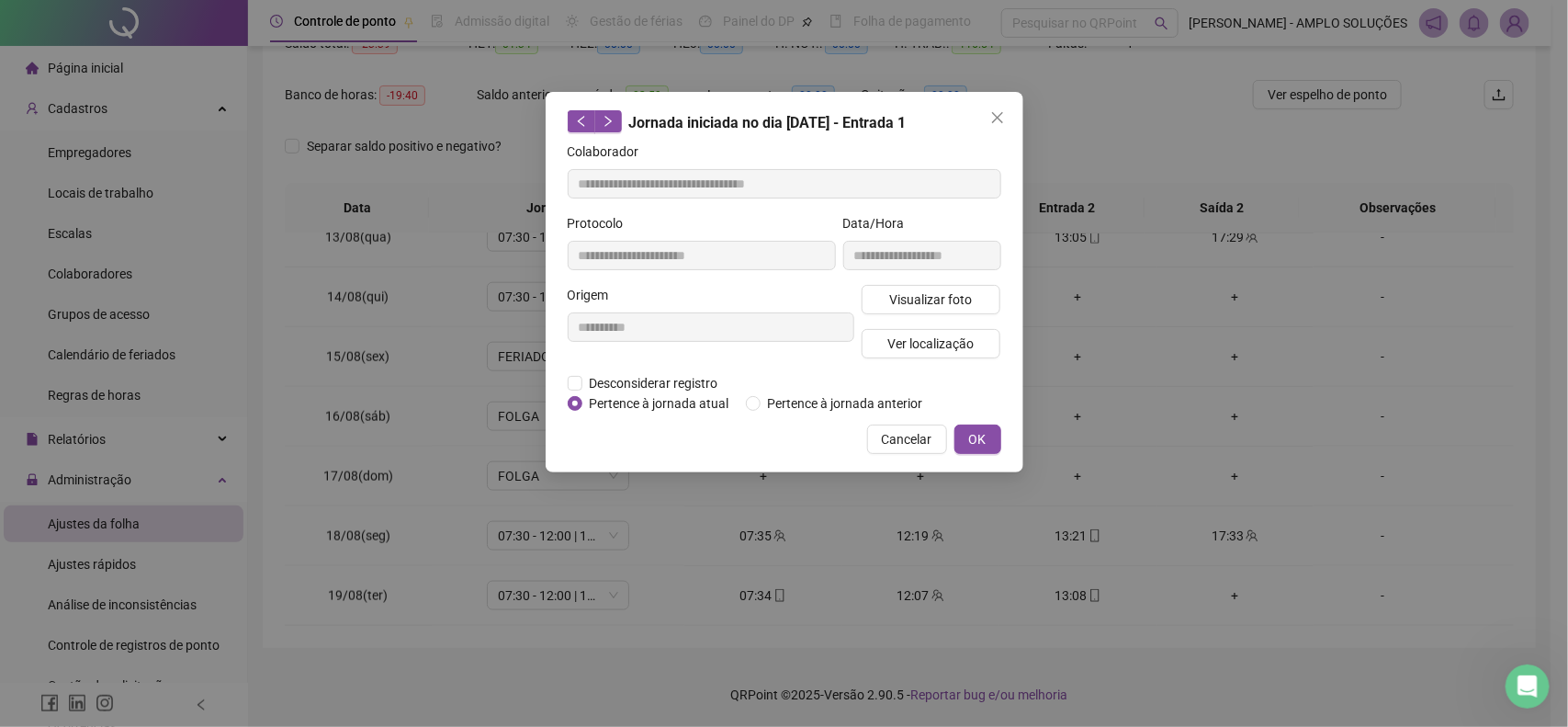
click at [916, 436] on span "Cancelar" at bounding box center [906, 438] width 50 height 20
